Goal: Information Seeking & Learning: Learn about a topic

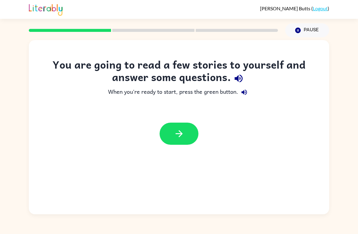
click at [170, 139] on button "button" at bounding box center [178, 133] width 39 height 22
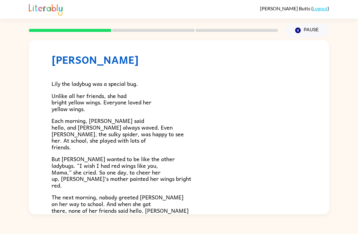
scroll to position [10, 0]
click at [297, 30] on icon "button" at bounding box center [297, 30] width 5 height 5
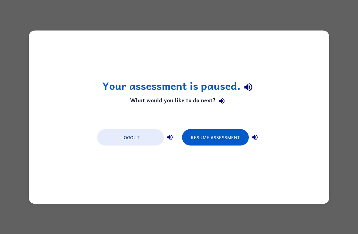
click at [224, 133] on button "Resume Assessment" at bounding box center [215, 137] width 67 height 16
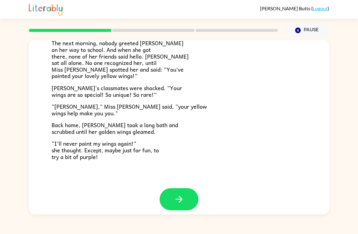
scroll to position [163, 0]
click at [187, 193] on button "button" at bounding box center [178, 199] width 39 height 22
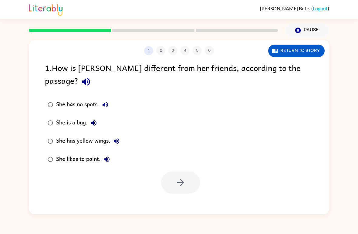
scroll to position [0, 0]
click at [186, 177] on icon "button" at bounding box center [180, 182] width 11 height 11
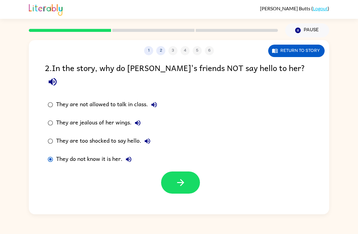
click at [187, 173] on button "button" at bounding box center [180, 182] width 39 height 22
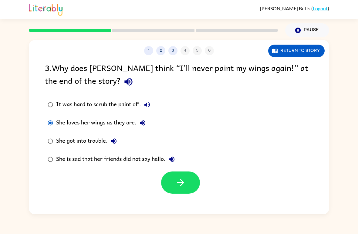
click at [199, 184] on button "button" at bounding box center [180, 182] width 39 height 22
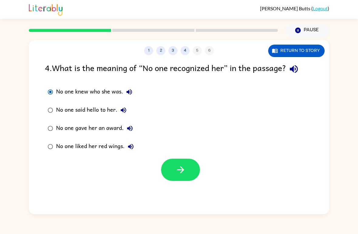
click at [193, 176] on button "button" at bounding box center [180, 170] width 39 height 22
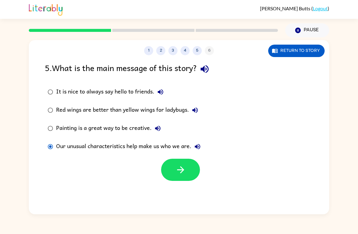
click at [186, 169] on button "button" at bounding box center [180, 170] width 39 height 22
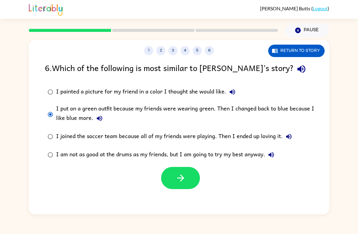
click at [199, 175] on button "button" at bounding box center [180, 178] width 39 height 22
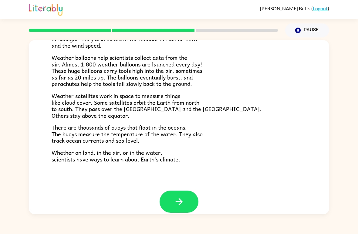
scroll to position [161, 0]
click at [183, 206] on button "button" at bounding box center [178, 201] width 39 height 22
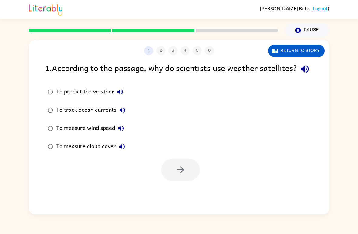
click at [312, 57] on button "Return to story" at bounding box center [296, 51] width 56 height 12
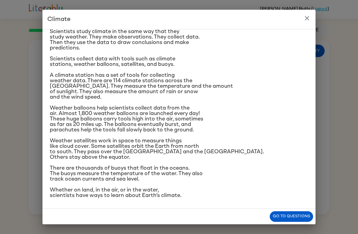
scroll to position [105, 0]
click at [296, 216] on button "Go to questions" at bounding box center [291, 216] width 43 height 11
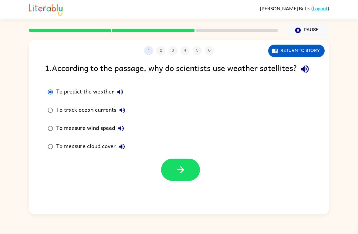
click at [315, 49] on button "Return to story" at bounding box center [296, 51] width 56 height 12
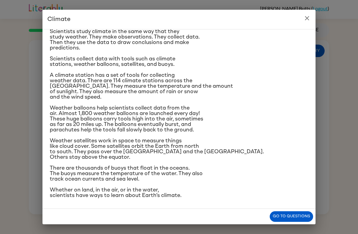
click at [297, 218] on button "Go to questions" at bounding box center [291, 216] width 43 height 11
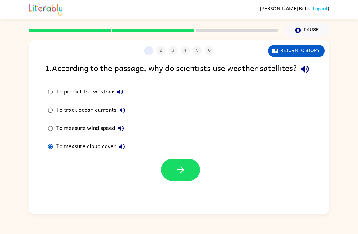
click at [191, 181] on button "button" at bounding box center [180, 170] width 39 height 22
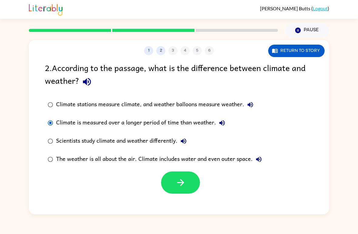
click at [306, 48] on button "Return to story" at bounding box center [296, 51] width 56 height 12
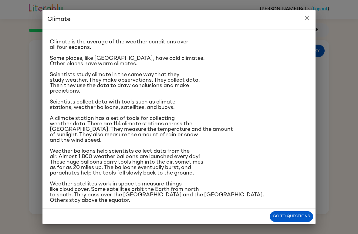
scroll to position [10, 0]
click at [299, 210] on div "Go to questions" at bounding box center [178, 216] width 273 height 15
click at [295, 215] on button "Go to questions" at bounding box center [291, 216] width 43 height 11
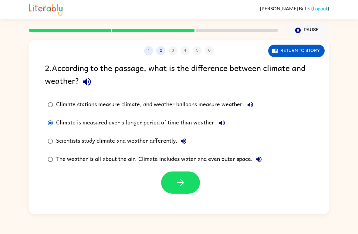
click at [191, 188] on button "button" at bounding box center [180, 182] width 39 height 22
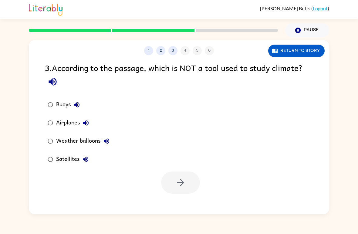
click at [162, 53] on button "2" at bounding box center [160, 50] width 9 height 9
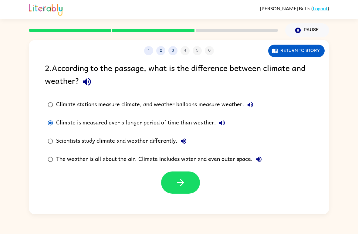
click at [314, 52] on button "Return to story" at bounding box center [296, 51] width 56 height 12
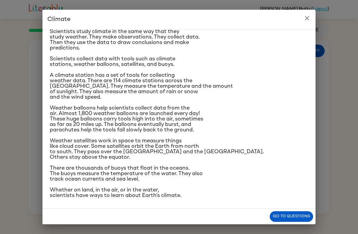
scroll to position [74, 0]
click at [289, 212] on button "Go to questions" at bounding box center [291, 216] width 43 height 11
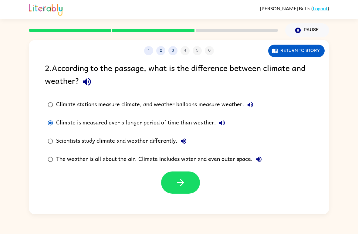
click at [176, 186] on icon "button" at bounding box center [180, 182] width 11 height 11
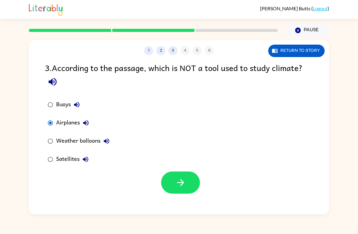
click at [191, 185] on button "button" at bounding box center [180, 182] width 39 height 22
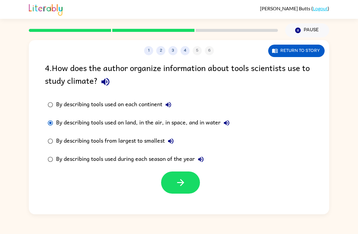
click at [313, 50] on button "Return to story" at bounding box center [296, 51] width 56 height 12
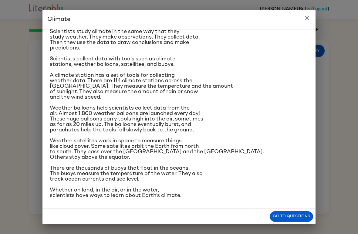
scroll to position [105, 0]
click at [293, 218] on button "Go to questions" at bounding box center [291, 216] width 43 height 11
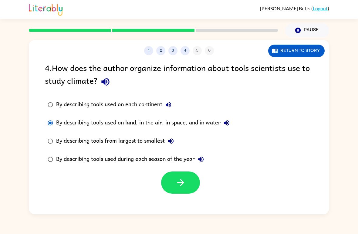
click at [173, 189] on button "button" at bounding box center [180, 182] width 39 height 22
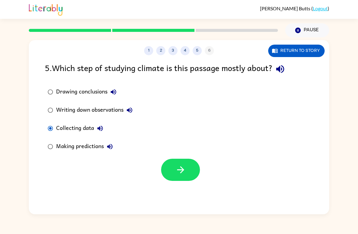
click at [313, 52] on button "Return to story" at bounding box center [296, 51] width 56 height 12
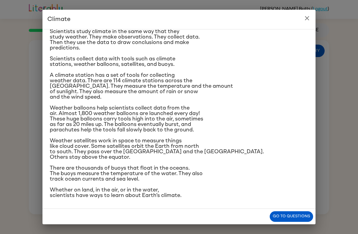
click at [296, 219] on button "Go to questions" at bounding box center [291, 216] width 43 height 11
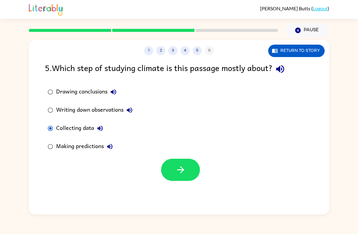
click at [57, 108] on div "Writing down observations" at bounding box center [95, 110] width 79 height 12
click at [56, 115] on div "Writing down observations" at bounding box center [95, 110] width 79 height 12
click at [196, 171] on button "button" at bounding box center [180, 170] width 39 height 22
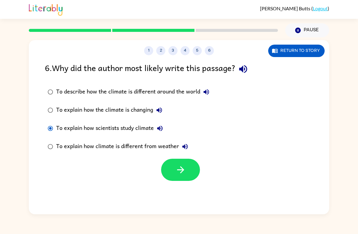
click at [184, 166] on icon "button" at bounding box center [180, 169] width 11 height 11
